Goal: Task Accomplishment & Management: Use online tool/utility

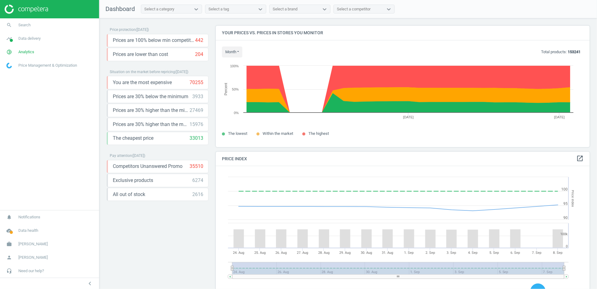
scroll to position [151, 379]
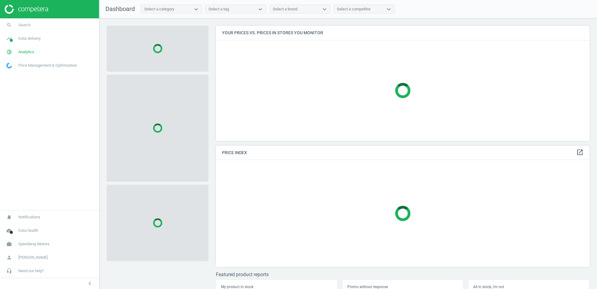
scroll to position [125, 379]
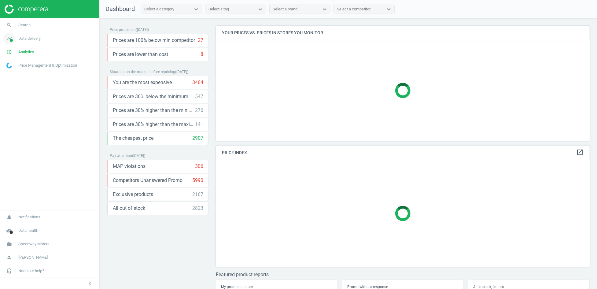
click at [34, 41] on span "Data delivery" at bounding box center [29, 39] width 22 height 6
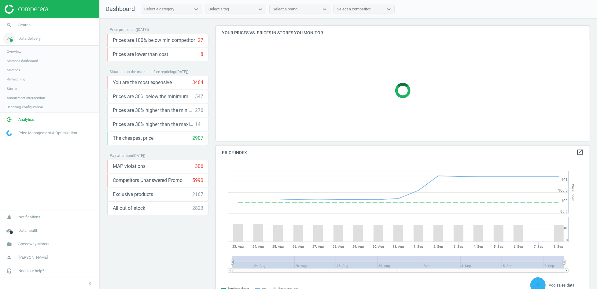
scroll to position [151, 379]
click at [20, 79] on span "Rematching" at bounding box center [16, 79] width 19 height 5
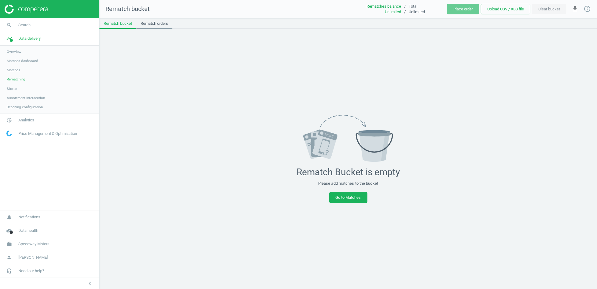
click at [153, 23] on link "Rematch orders" at bounding box center [154, 23] width 36 height 10
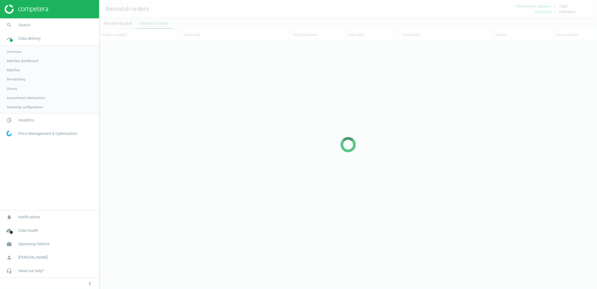
scroll to position [227, 492]
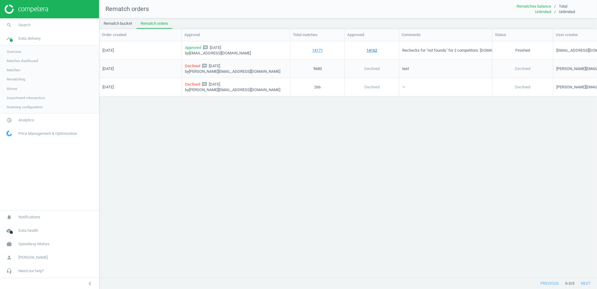
click at [370, 50] on link "14162" at bounding box center [371, 50] width 11 height 6
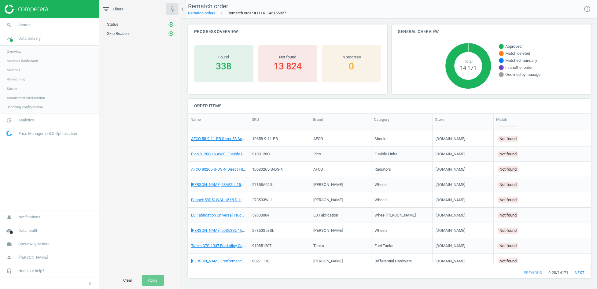
scroll to position [169, 0]
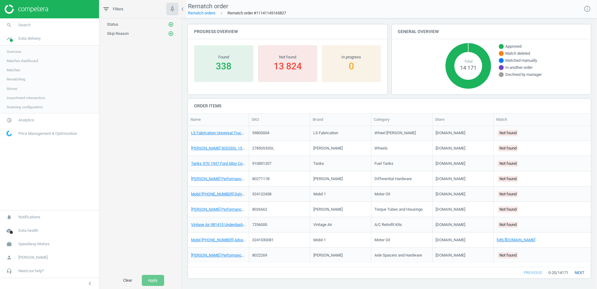
click at [580, 273] on button "next" at bounding box center [579, 272] width 23 height 11
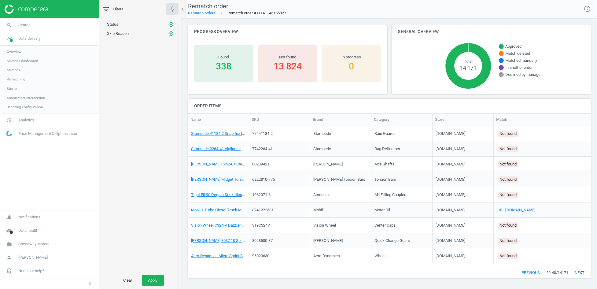
click at [581, 273] on button "next" at bounding box center [579, 272] width 23 height 11
click at [581, 272] on button "next" at bounding box center [579, 272] width 23 height 11
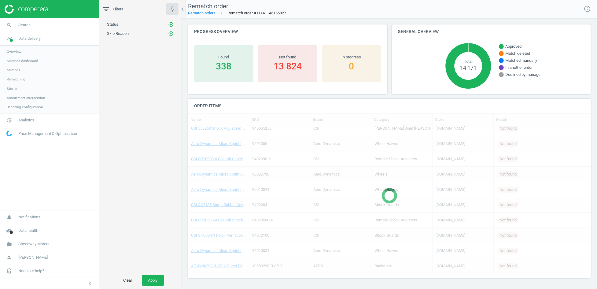
scroll to position [131, 398]
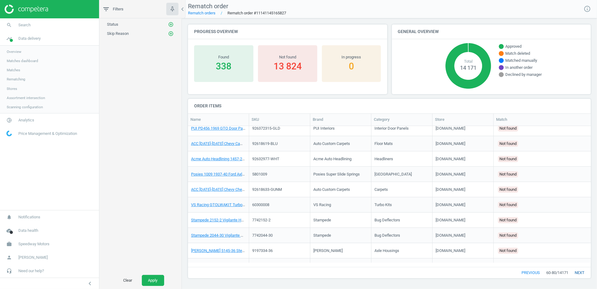
click at [580, 272] on button "next" at bounding box center [579, 272] width 23 height 11
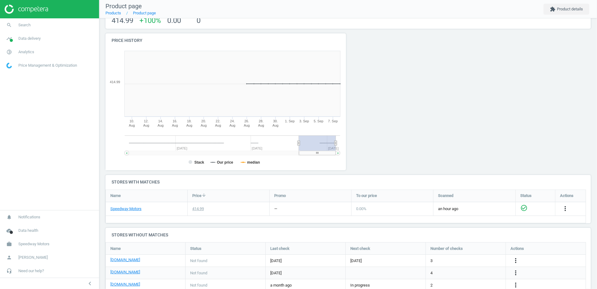
scroll to position [53, 0]
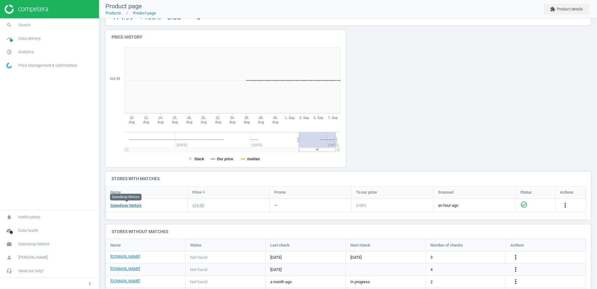
click at [134, 206] on link "Speedway Motors" at bounding box center [125, 206] width 31 height 6
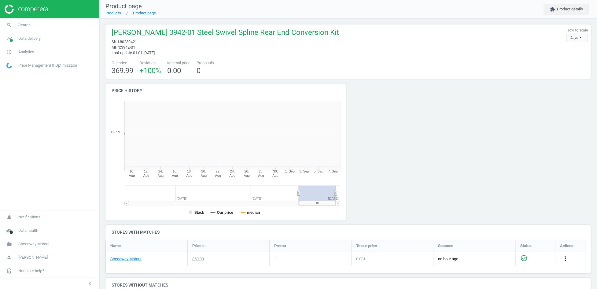
scroll to position [133, 248]
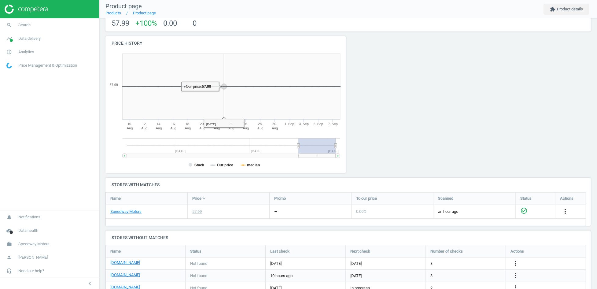
scroll to position [61, 0]
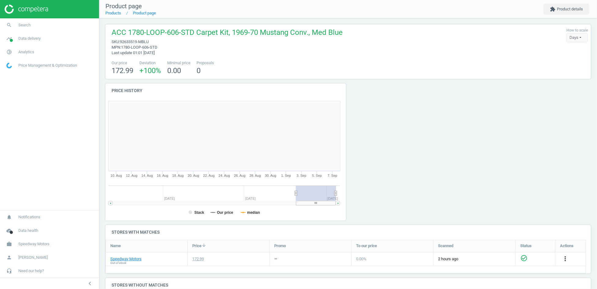
scroll to position [133, 248]
click at [140, 260] on link "Speedway Motors" at bounding box center [125, 259] width 31 height 6
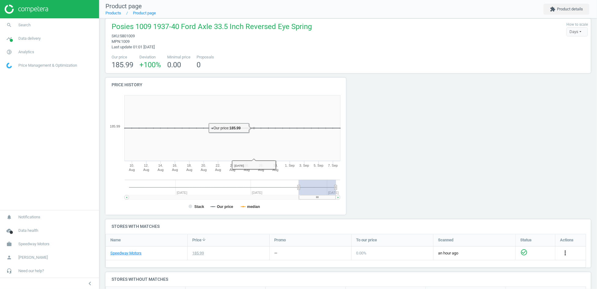
scroll to position [78, 0]
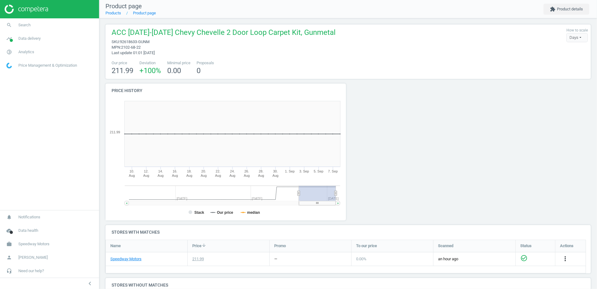
scroll to position [79, 491]
click at [123, 259] on link "Speedway Motors" at bounding box center [125, 259] width 31 height 6
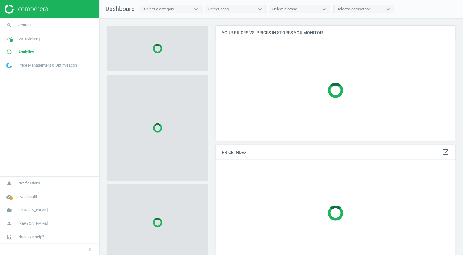
scroll to position [125, 246]
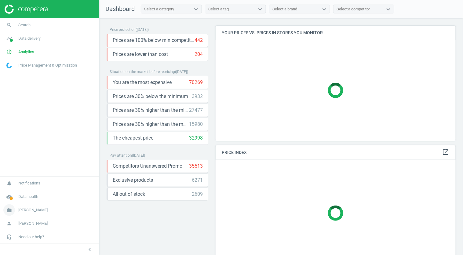
click at [31, 212] on span "[PERSON_NAME]" at bounding box center [32, 211] width 29 height 6
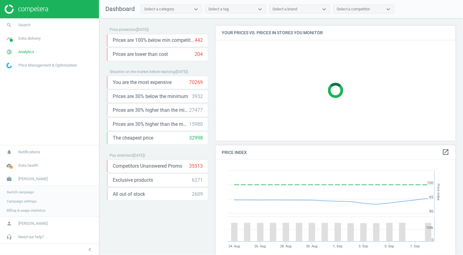
scroll to position [151, 246]
click at [29, 211] on span "Billing & usage statistics" at bounding box center [26, 210] width 39 height 5
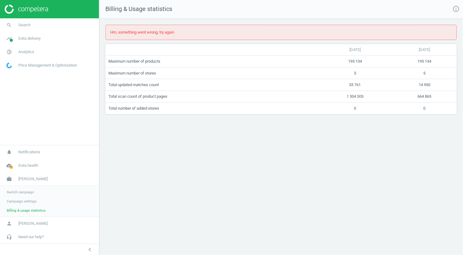
click at [25, 200] on span "Campaign settings" at bounding box center [22, 201] width 30 height 5
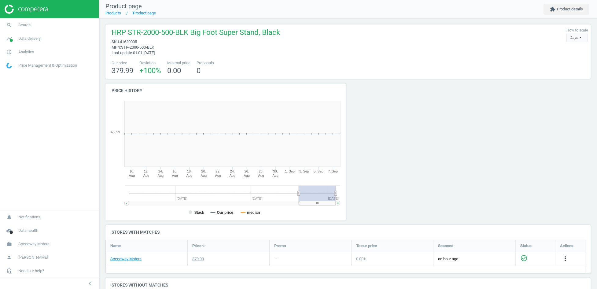
scroll to position [79, 491]
click at [134, 256] on link "Speedway Motors" at bounding box center [125, 259] width 31 height 6
